Goal: Task Accomplishment & Management: Complete application form

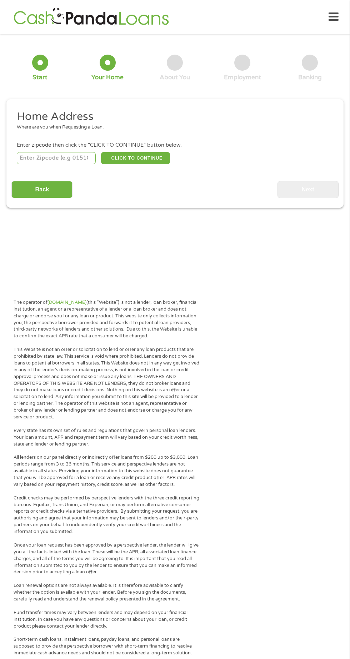
scroll to position [4, 0]
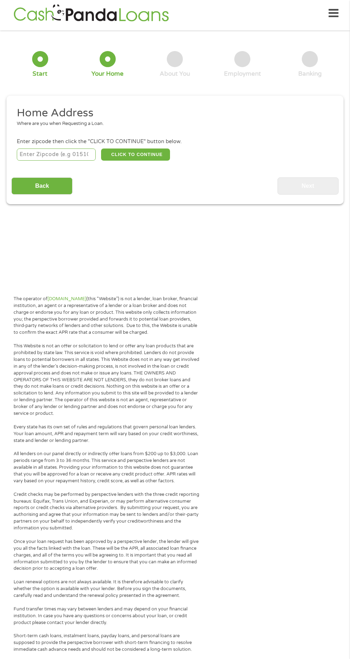
click at [25, 154] on input "number" at bounding box center [56, 154] width 79 height 12
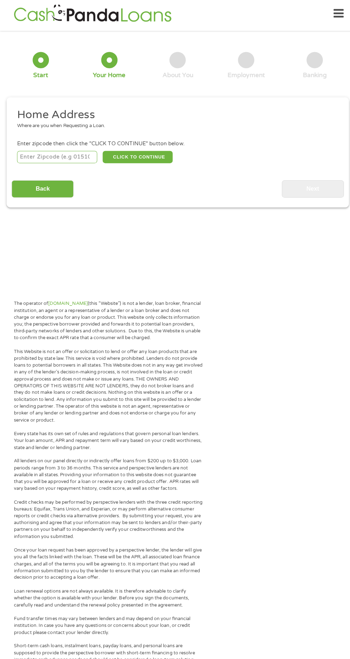
scroll to position [3, 0]
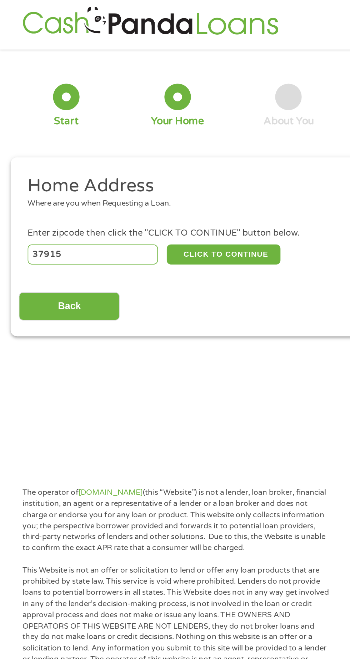
type input "37915"
click at [113, 157] on button "CLICK TO CONTINUE" at bounding box center [135, 154] width 69 height 12
type input "37915"
type input "[GEOGRAPHIC_DATA]"
select select "[US_STATE]"
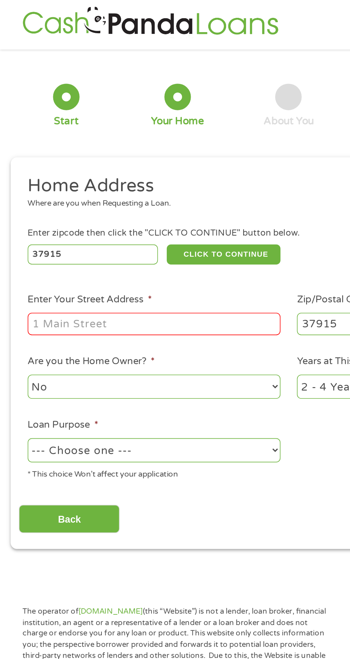
click at [29, 197] on input "Enter Your Street Address *" at bounding box center [93, 197] width 153 height 14
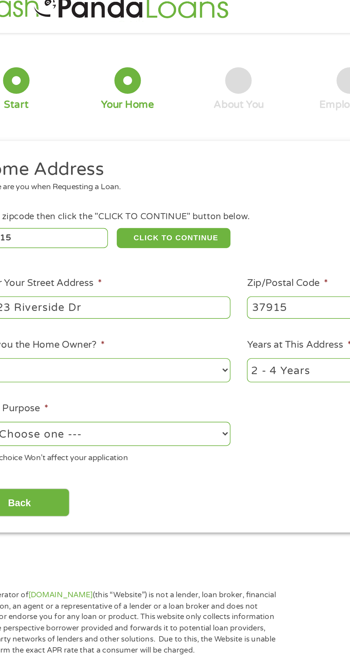
scroll to position [4, 0]
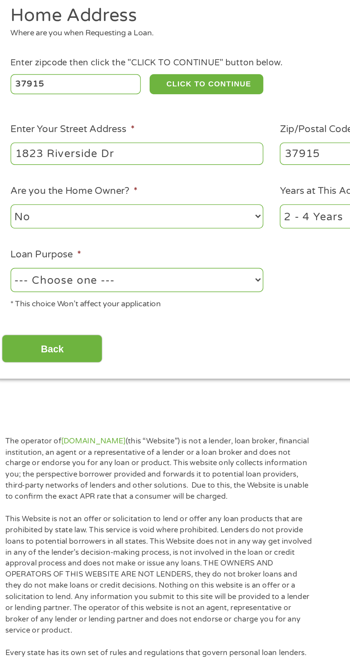
type input "1823 Riverside Dr"
click at [32, 275] on select "--- Choose one --- Pay Bills Debt Consolidation Home Improvement Major Purchase…" at bounding box center [93, 273] width 153 height 15
select select "majorpurchase"
click at [22, 316] on input "Back" at bounding box center [41, 314] width 61 height 17
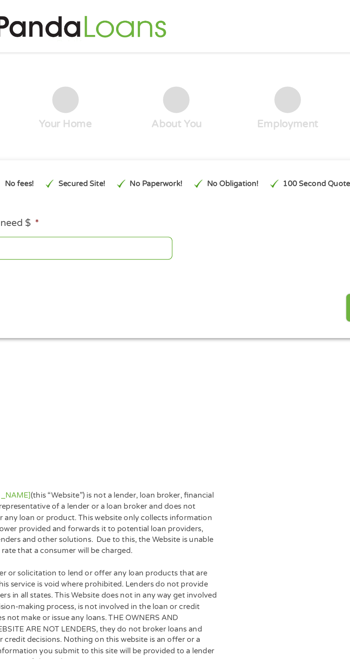
scroll to position [0, 0]
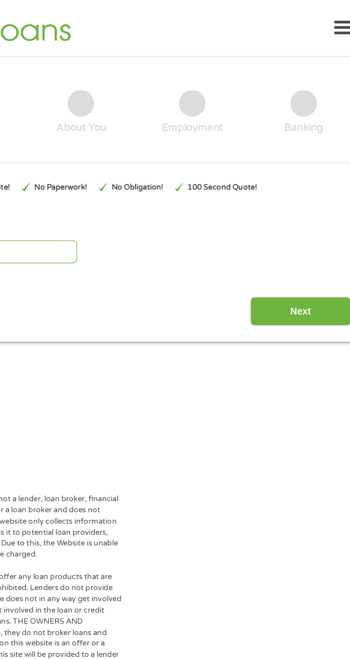
click at [288, 185] on input "Next" at bounding box center [307, 188] width 61 height 17
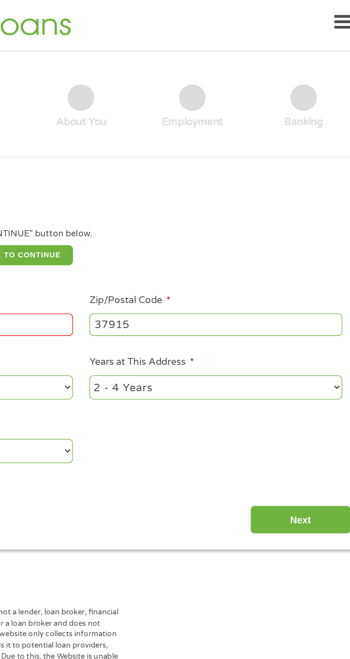
scroll to position [3, 3]
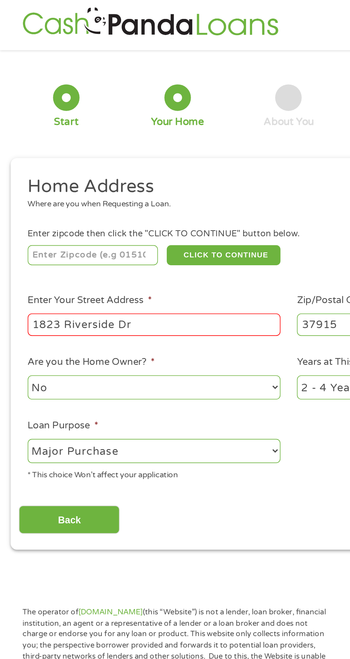
click at [26, 157] on input "number" at bounding box center [56, 154] width 79 height 12
click at [36, 154] on input "number" at bounding box center [56, 154] width 79 height 12
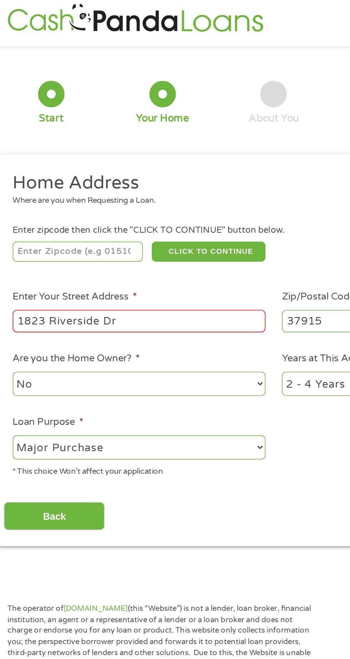
scroll to position [4, 0]
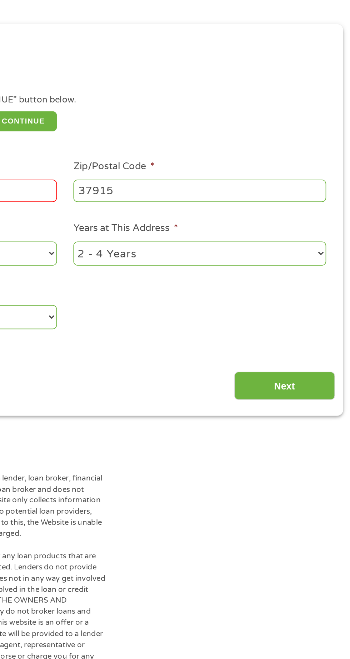
click at [294, 312] on input "Next" at bounding box center [307, 314] width 61 height 17
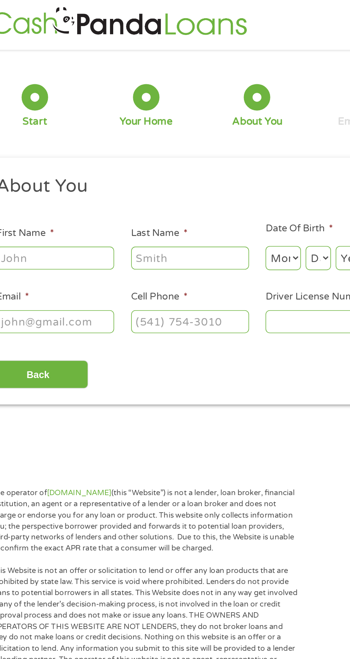
scroll to position [0, 0]
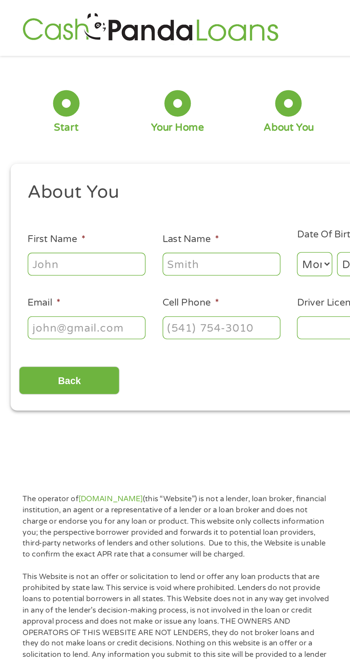
click at [25, 158] on input "First Name *" at bounding box center [52, 160] width 71 height 14
type input "[PERSON_NAME]"
click at [103, 159] on input "Last Name *" at bounding box center [133, 160] width 71 height 14
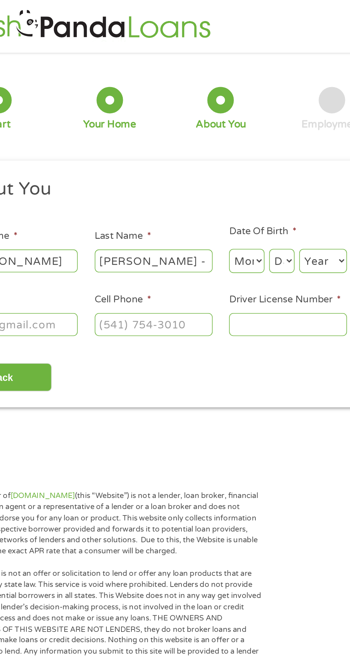
type input "[PERSON_NAME] -"
click at [185, 164] on select "Month 1 2 3 4 5 6 7 8 9 10 11 12" at bounding box center [190, 160] width 21 height 15
select select "10"
click at [208, 160] on select "Day 1 2 3 4 5 6 7 8 9 10 11 12 13 14 15 16 17 18 19 20 21 22 23 24 25 26 27 28 …" at bounding box center [211, 160] width 15 height 15
select select "26"
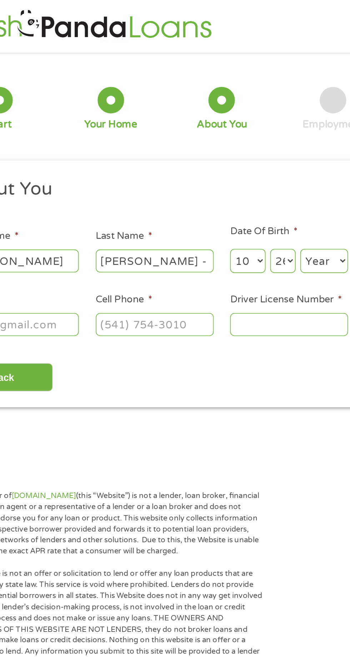
click at [233, 162] on select "Year [DATE] 2006 2005 2004 2003 2002 2001 2000 1999 1998 1997 1996 1995 1994 19…" at bounding box center [236, 160] width 29 height 15
select select "1984"
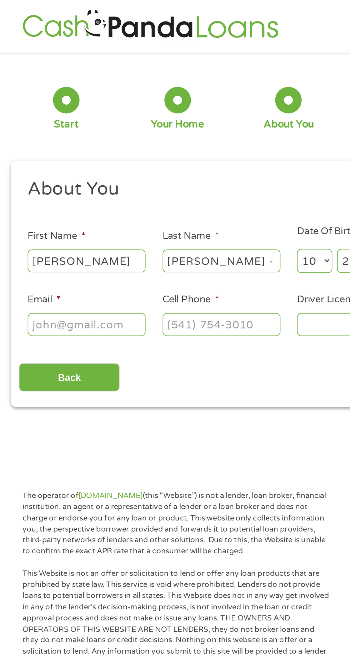
click at [24, 200] on input "Email *" at bounding box center [52, 199] width 71 height 14
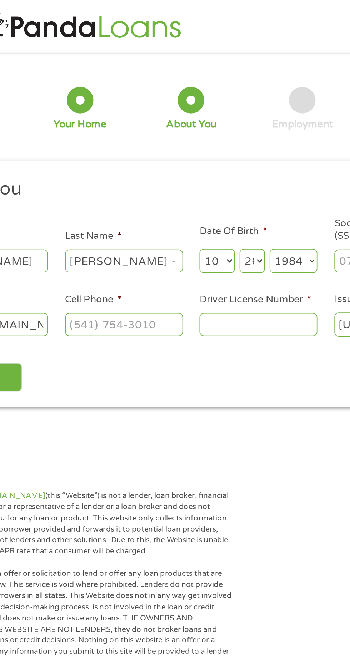
type input "[EMAIL_ADDRESS][DOMAIN_NAME]"
click at [106, 199] on input "Cell Phone *" at bounding box center [133, 199] width 71 height 14
type input "[PHONE_NUMBER]"
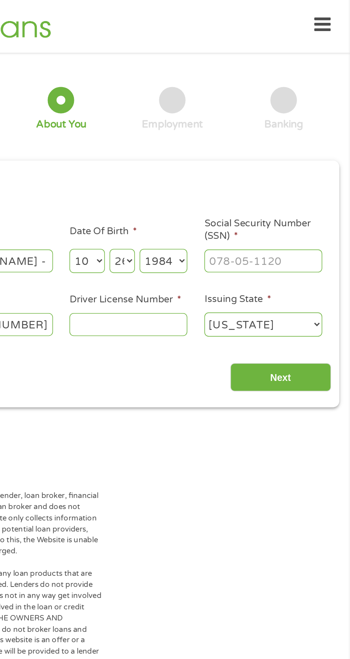
click at [197, 199] on input "Driver License Number *" at bounding box center [215, 199] width 71 height 14
type input "102249852"
click at [265, 159] on input "Social Security Number (SSN) *" at bounding box center [297, 160] width 71 height 14
click at [268, 158] on input "___-__-____" at bounding box center [297, 160] width 71 height 14
click at [262, 159] on input "___-__-____" at bounding box center [297, 160] width 71 height 14
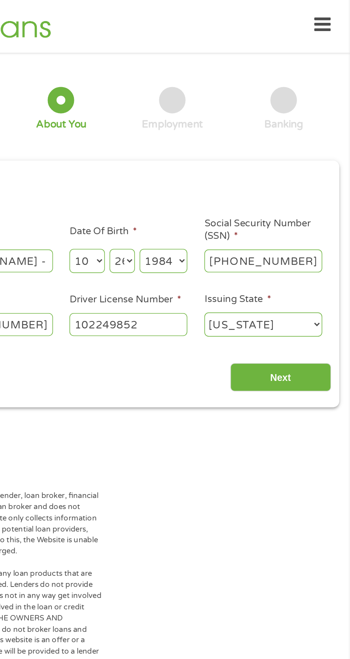
type input "424-19-0178"
click at [288, 226] on input "Next" at bounding box center [307, 230] width 61 height 17
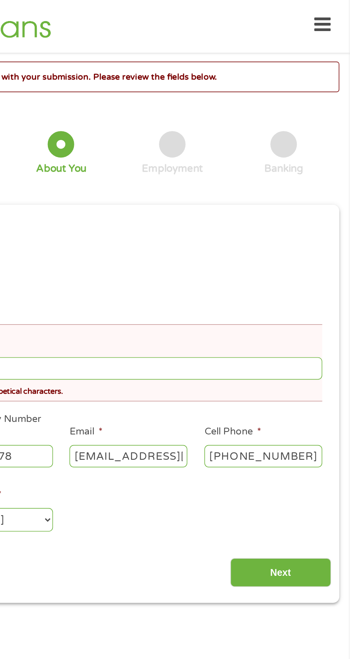
scroll to position [4, 0]
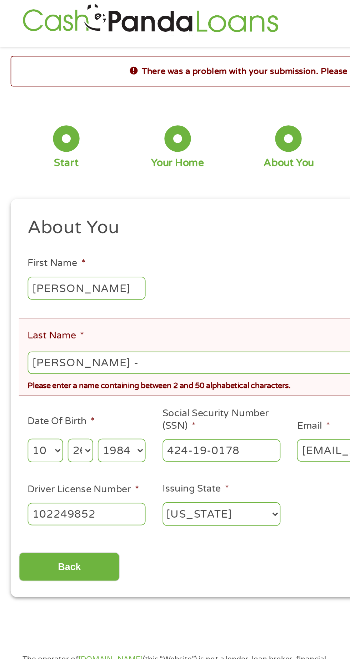
click at [50, 219] on input "[PERSON_NAME] -" at bounding box center [175, 222] width 316 height 14
click at [190, 361] on div "This field is hidden when viewing the form gclid EAIaIQobChMI8-rtuv2HjwMVm0X_AR…" at bounding box center [174, 242] width 337 height 241
click at [47, 219] on input "[PERSON_NAME] -" at bounding box center [175, 222] width 316 height 14
click at [51, 220] on input "[PERSON_NAME] -" at bounding box center [175, 222] width 316 height 14
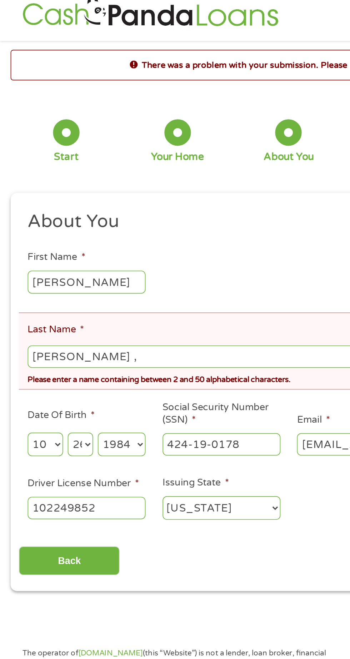
click at [48, 219] on input "[PERSON_NAME] ," at bounding box center [175, 222] width 316 height 14
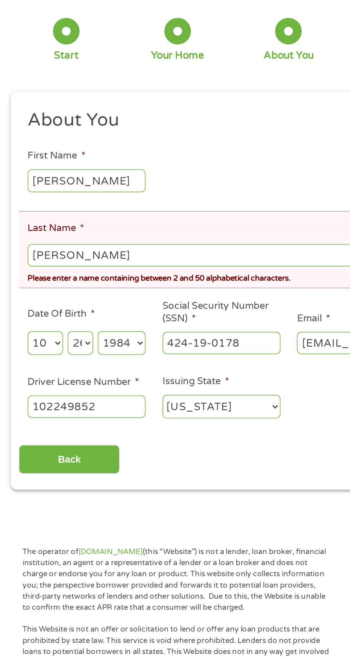
scroll to position [0, 0]
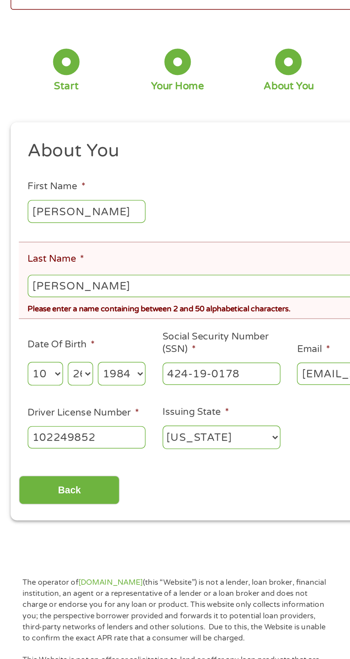
click at [50, 223] on input "[PERSON_NAME]" at bounding box center [175, 225] width 316 height 14
type input "W"
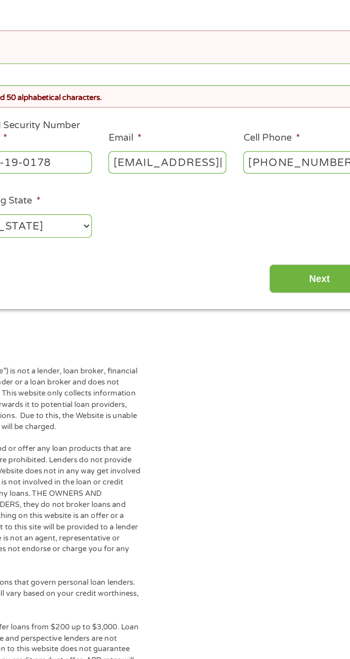
type input "[PERSON_NAME]"
click at [295, 345] on input "Next" at bounding box center [307, 348] width 61 height 17
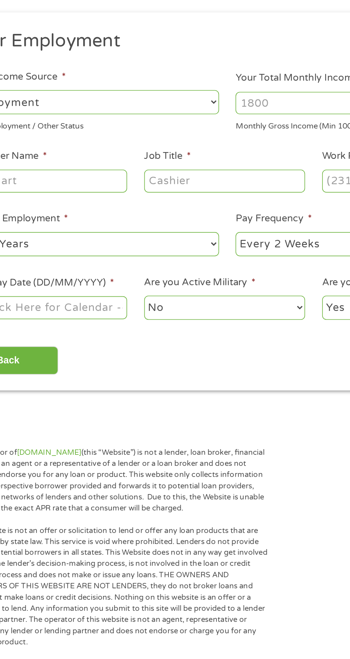
scroll to position [4, 0]
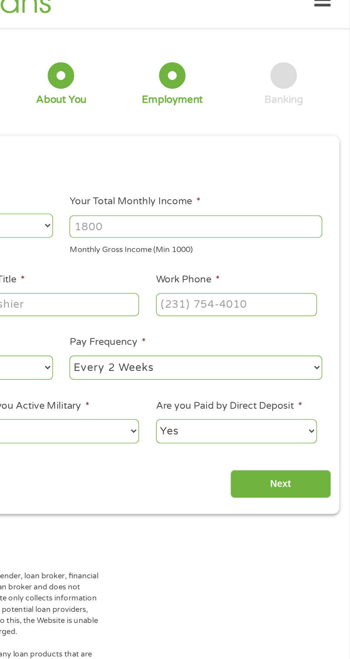
click at [210, 148] on input "Your Total Monthly Income *" at bounding box center [256, 151] width 153 height 14
click at [202, 148] on input "Your Total Monthly Income *" at bounding box center [256, 151] width 153 height 14
click at [205, 148] on input "Your Total Monthly Income *" at bounding box center [256, 151] width 153 height 14
click at [192, 149] on input "Your Total Monthly Income *" at bounding box center [256, 151] width 153 height 14
click at [186, 137] on label "Your Total Monthly Income *" at bounding box center [219, 135] width 79 height 7
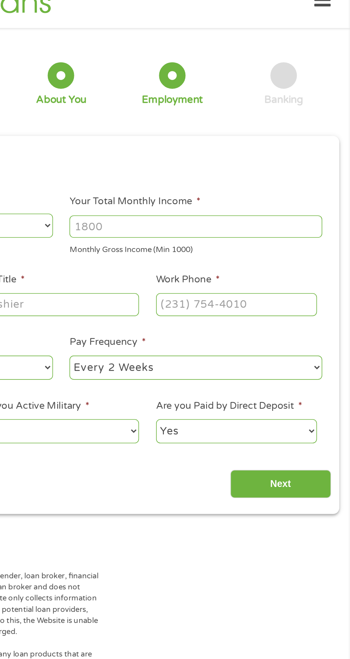
click at [186, 144] on input "Your Total Monthly Income *" at bounding box center [256, 151] width 153 height 14
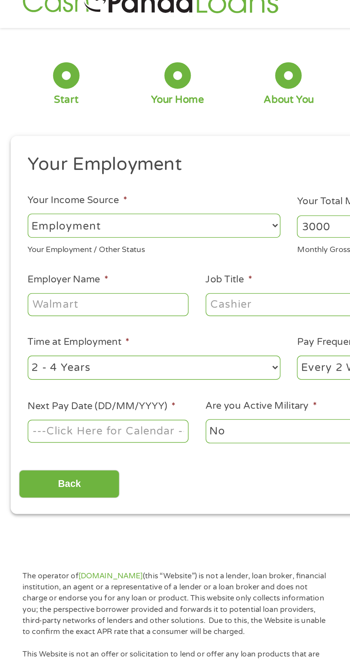
type input "3000"
click at [22, 196] on input "Employer Name *" at bounding box center [65, 198] width 97 height 14
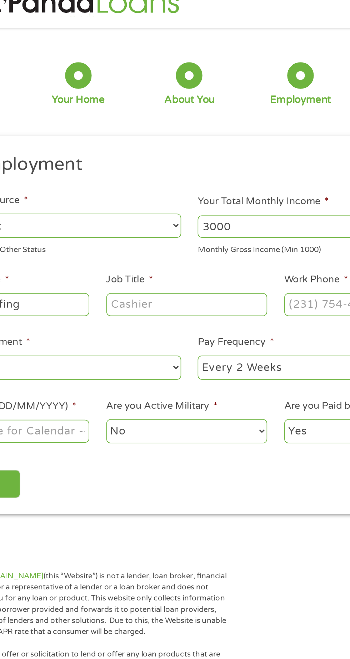
type input "Access Staffing"
click at [143, 198] on input "Job Title *" at bounding box center [173, 198] width 97 height 14
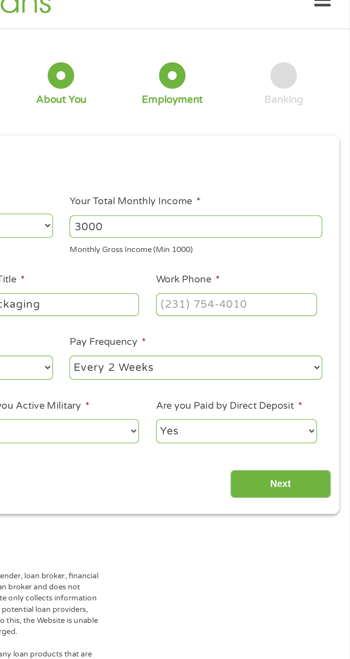
type input "Packaging"
click at [241, 198] on input "Work Phone *" at bounding box center [280, 198] width 97 height 14
type input "[PHONE_NUMBER]"
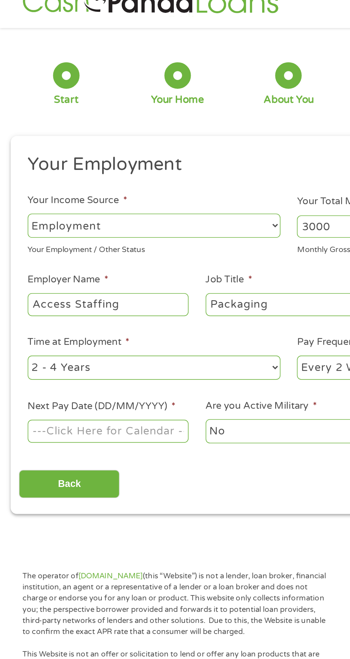
click at [69, 242] on select "--- Choose one --- 1 Year or less 1 - 2 Years 2 - 4 Years Over 4 Years" at bounding box center [93, 236] width 153 height 15
select select "60months"
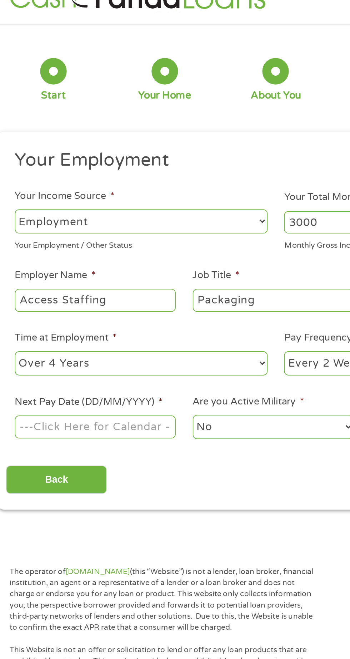
click at [49, 275] on body "Home Get Loan Offer How it works FAQs Blog Cash Loans Quick Loans Online Loans …" at bounding box center [175, 539] width 350 height 1087
click at [59, 274] on input "Next Pay Date (DD/MM/YYYY) *" at bounding box center [65, 275] width 97 height 14
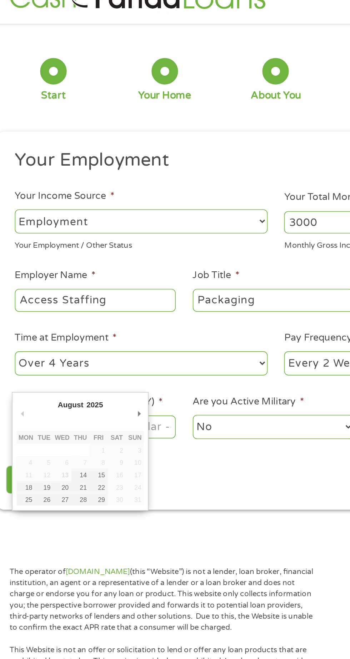
type input "[DATE]"
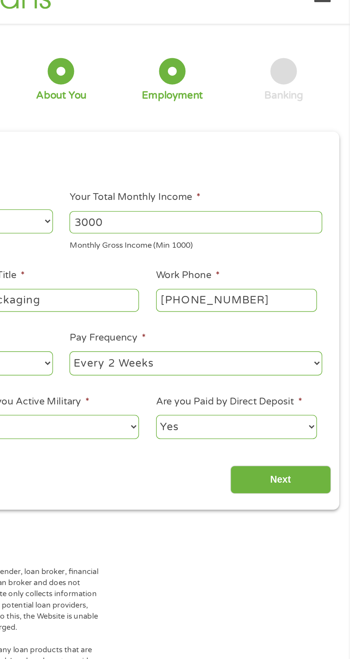
click at [296, 304] on input "Next" at bounding box center [307, 306] width 61 height 17
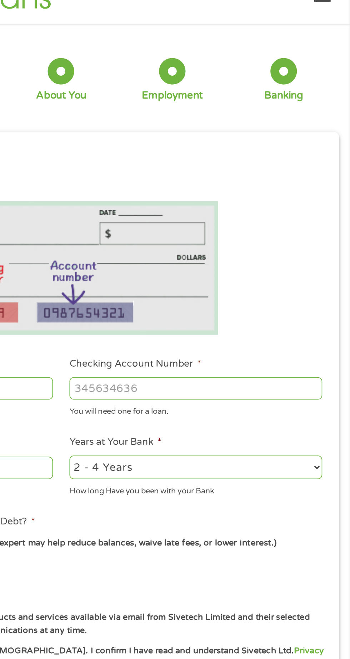
scroll to position [3, 3]
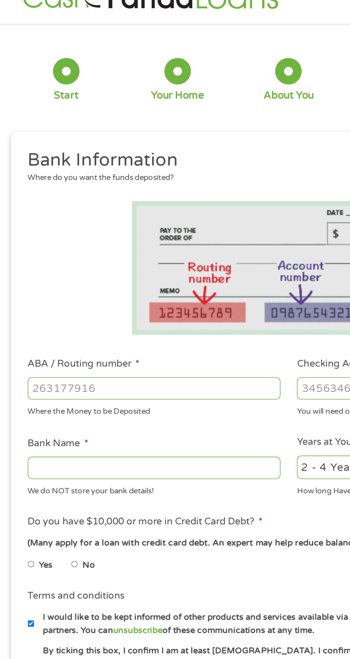
click at [21, 249] on input "ABA / Routing number *" at bounding box center [93, 251] width 153 height 14
